Goal: Information Seeking & Learning: Learn about a topic

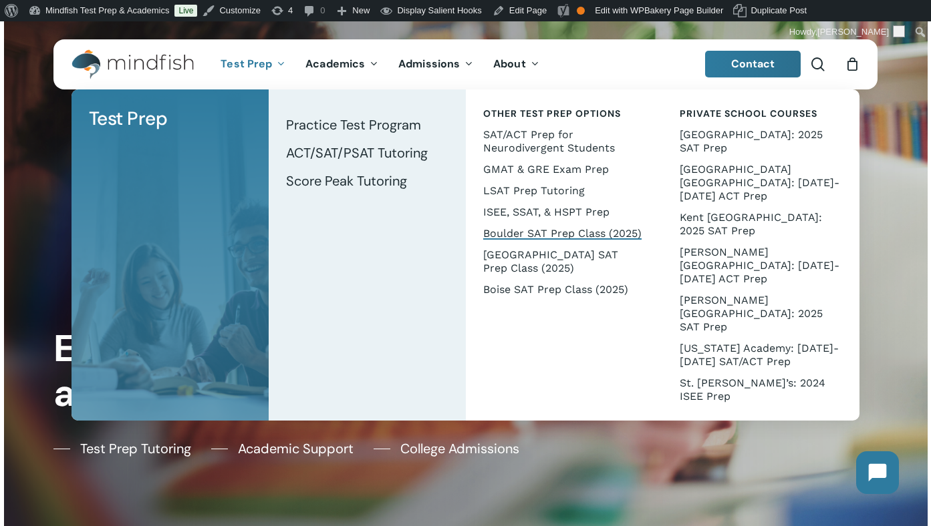
click at [518, 235] on span "Boulder SAT Prep Class (2025)" at bounding box center [562, 233] width 158 height 13
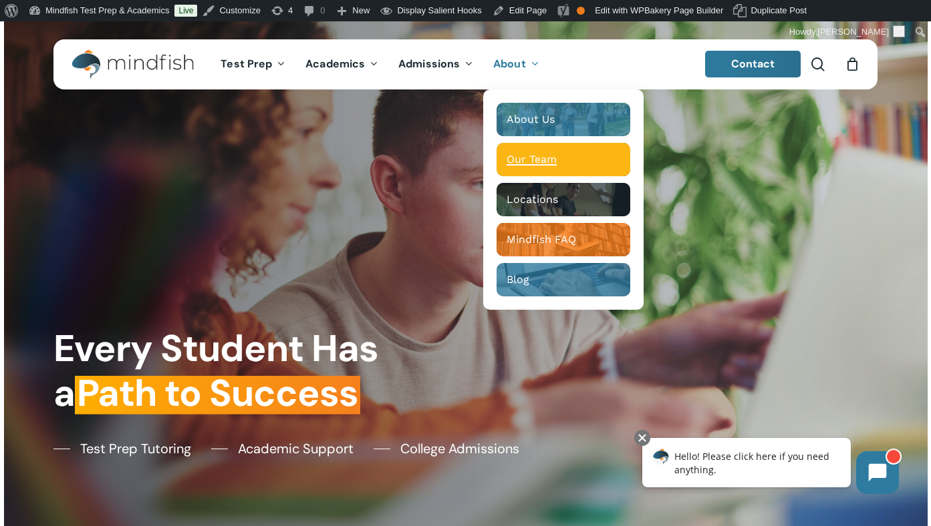
click at [526, 155] on span "Our Team" at bounding box center [531, 159] width 50 height 13
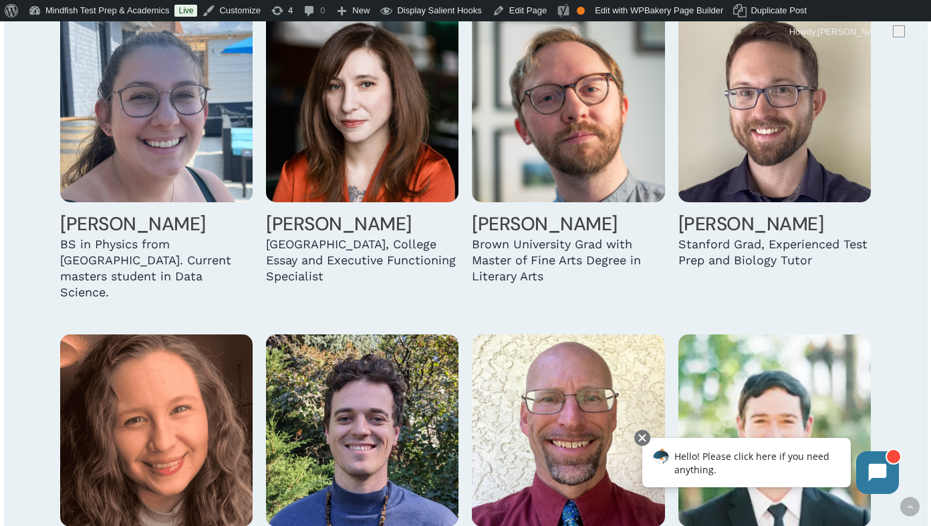
scroll to position [2160, 0]
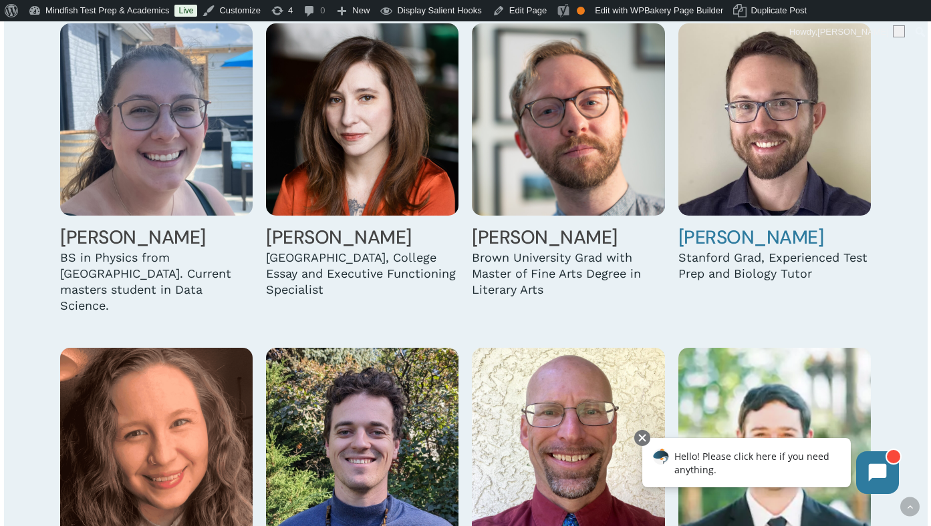
click at [750, 133] on img at bounding box center [774, 119] width 192 height 192
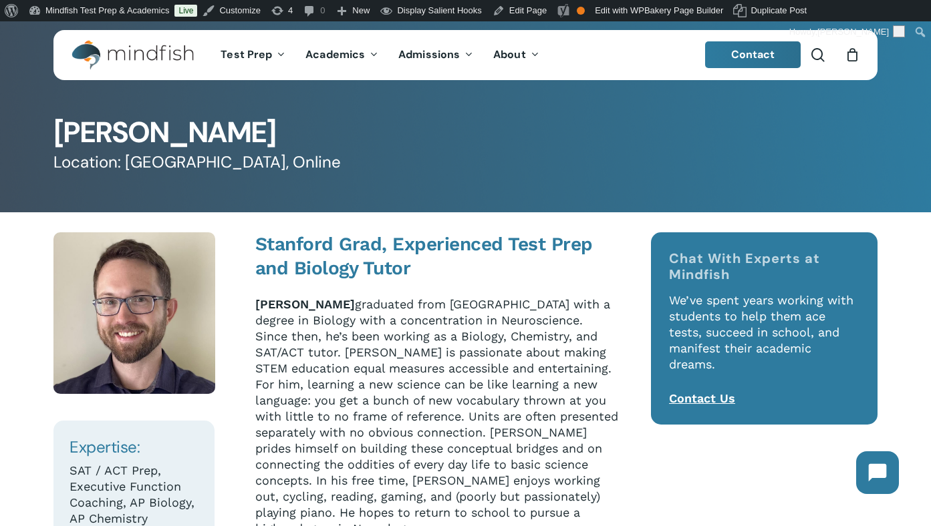
scroll to position [23, 0]
